Goal: Check status: Check status

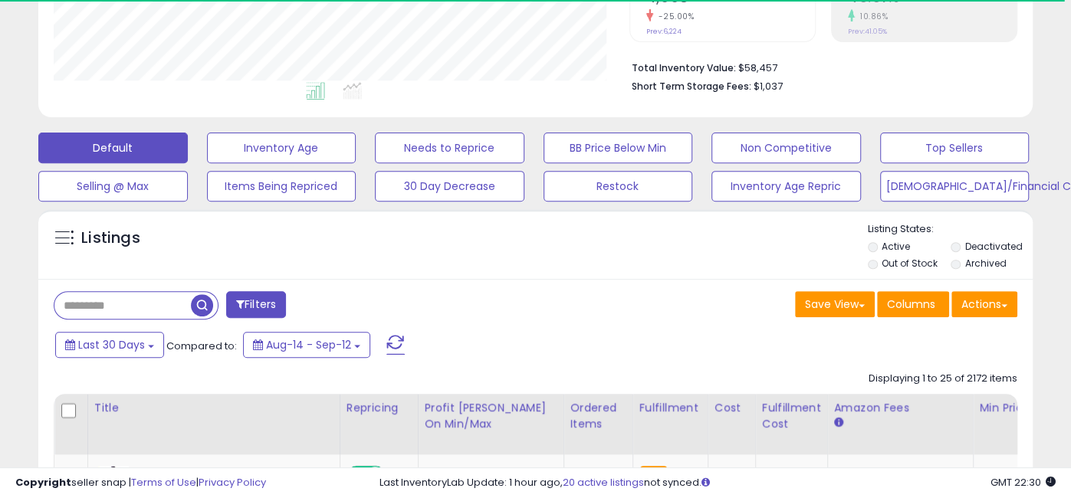
scroll to position [351, 0]
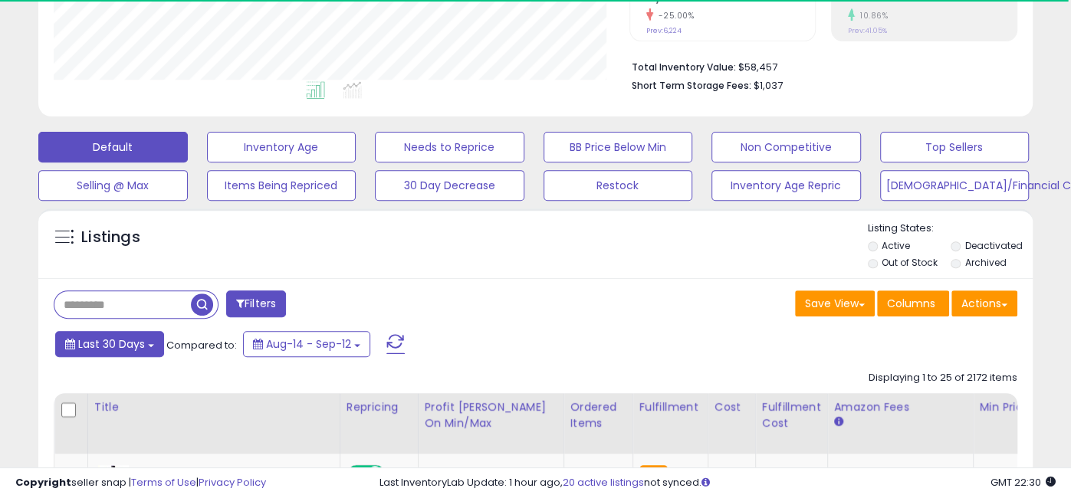
click at [150, 347] on button "Last 30 Days" at bounding box center [109, 344] width 109 height 26
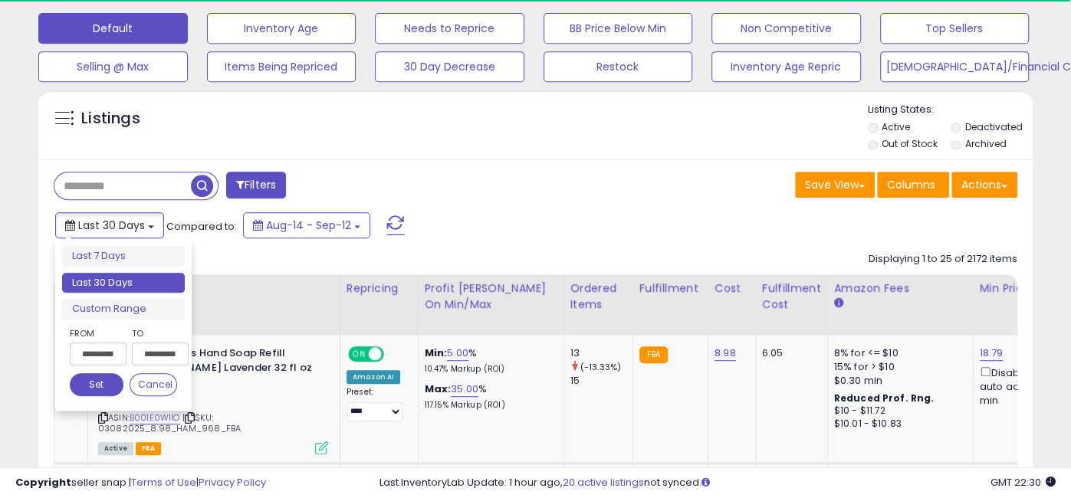
scroll to position [472, 0]
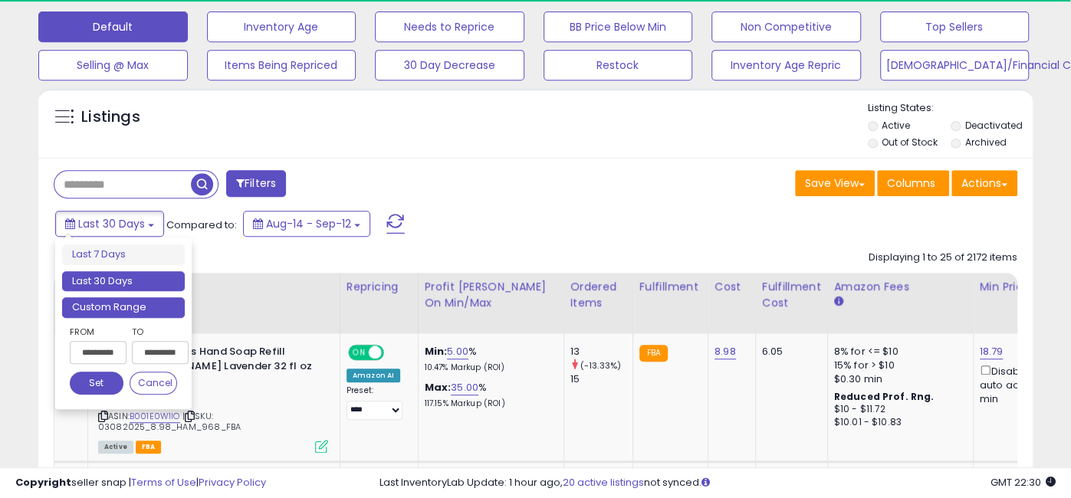
click at [130, 305] on li "Custom Range" at bounding box center [123, 307] width 123 height 21
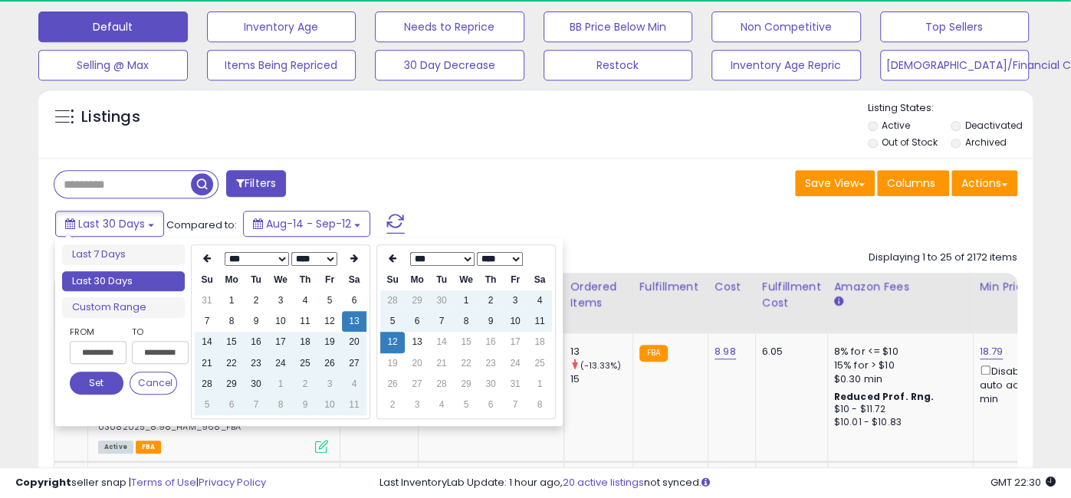
type input "**********"
click at [419, 338] on td "13" at bounding box center [417, 342] width 25 height 21
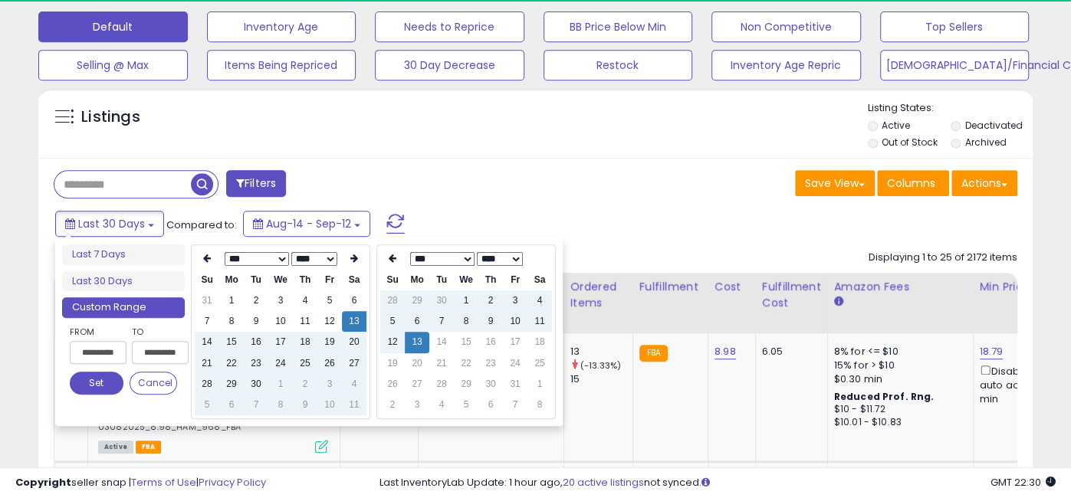
type input "**********"
click at [91, 377] on button "Set" at bounding box center [97, 383] width 54 height 23
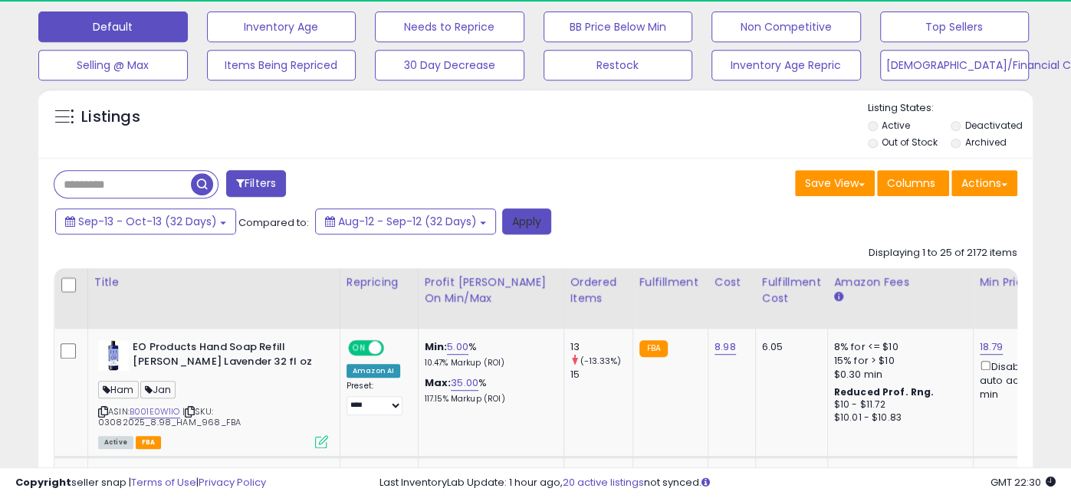
click at [538, 225] on button "Apply" at bounding box center [526, 222] width 49 height 26
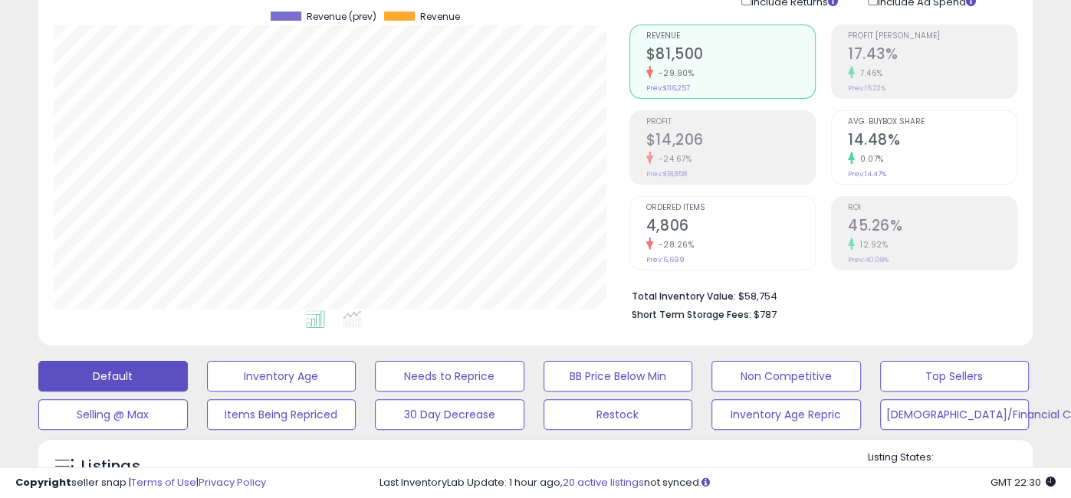
scroll to position [124, 0]
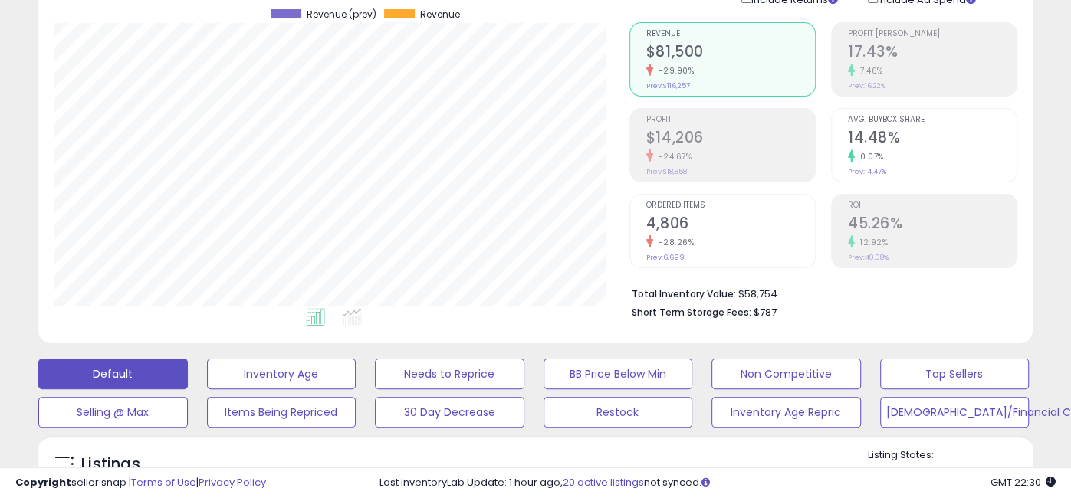
click at [697, 209] on span "Ordered Items" at bounding box center [730, 206] width 169 height 8
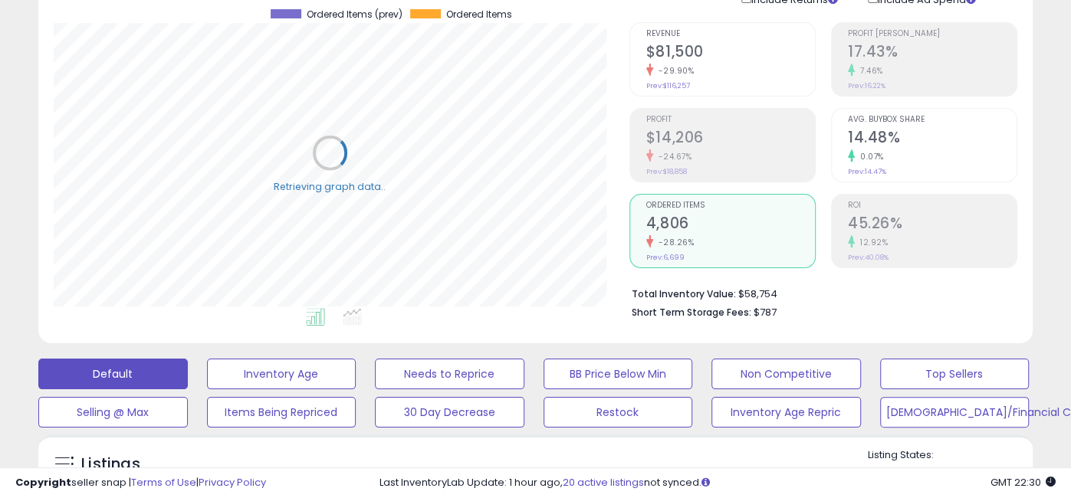
scroll to position [314, 576]
click at [679, 74] on small "-29.90%" at bounding box center [673, 71] width 41 height 12
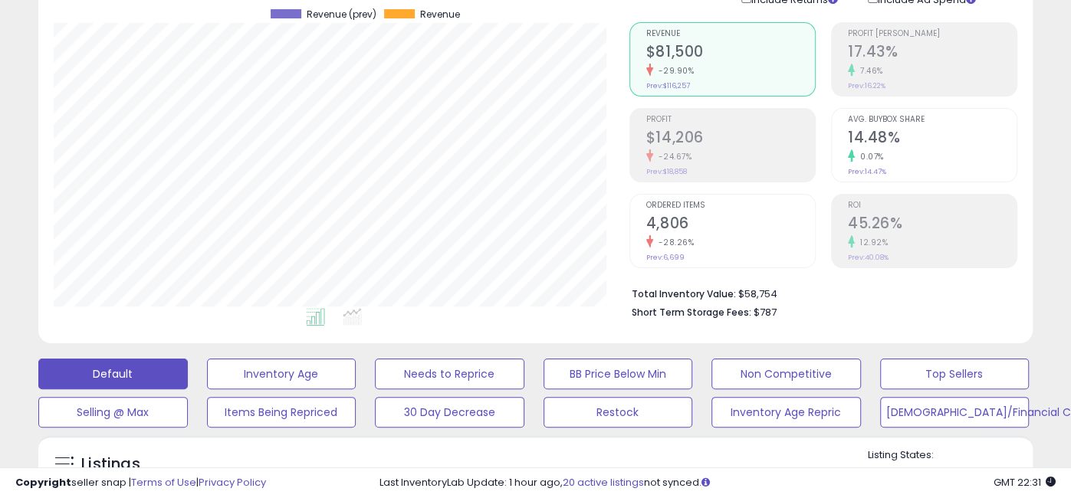
click at [658, 235] on div "-28.26%" at bounding box center [730, 242] width 169 height 15
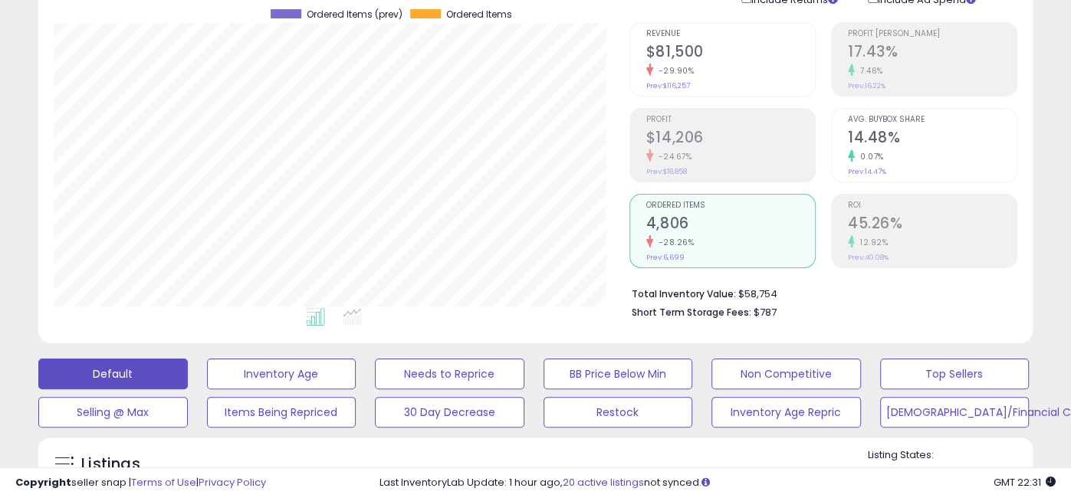
click at [678, 61] on h2 "$81,500" at bounding box center [730, 53] width 169 height 21
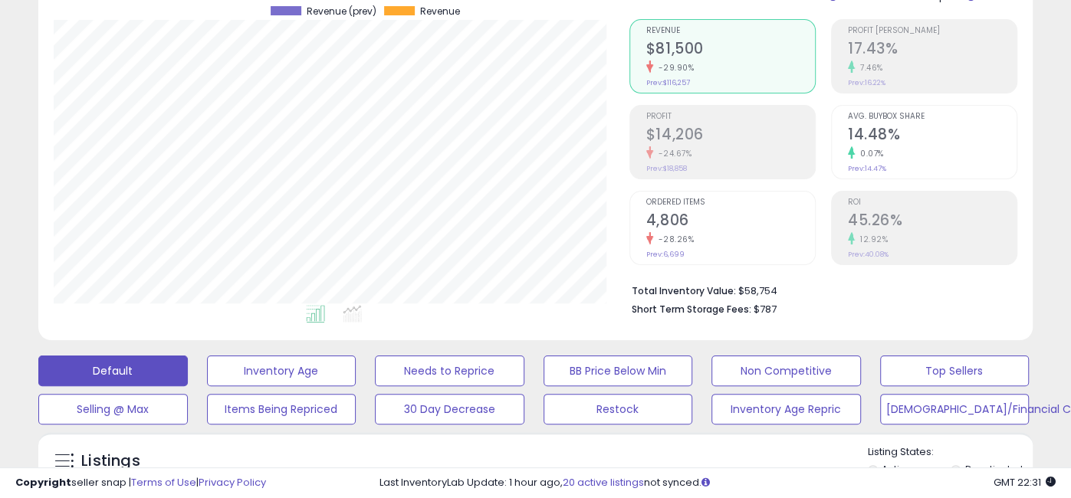
scroll to position [130, 0]
